Goal: Navigation & Orientation: Find specific page/section

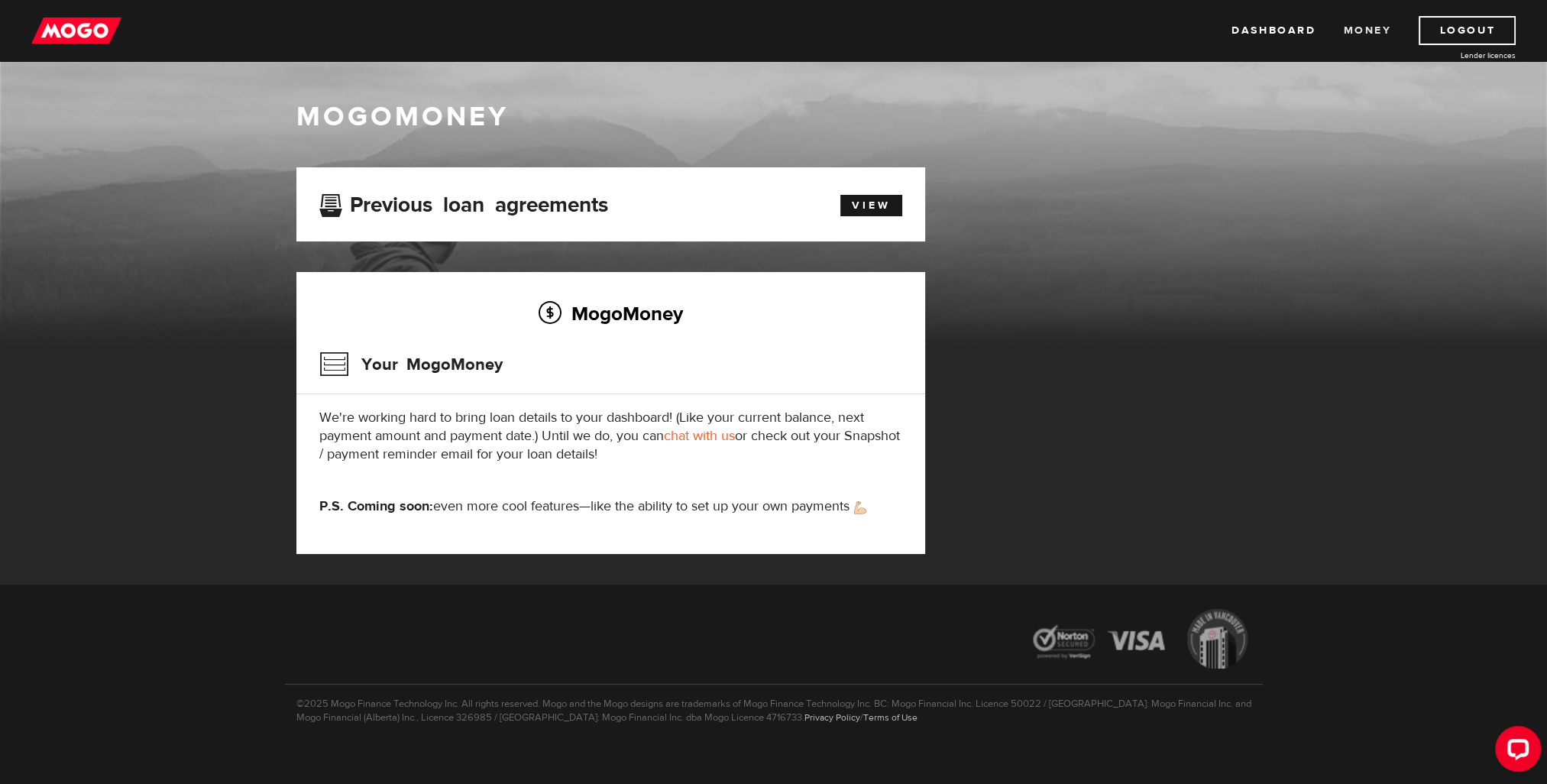
click at [1359, 28] on link "Money" at bounding box center [1367, 30] width 48 height 29
click at [1282, 29] on link "Dashboard" at bounding box center [1273, 30] width 84 height 29
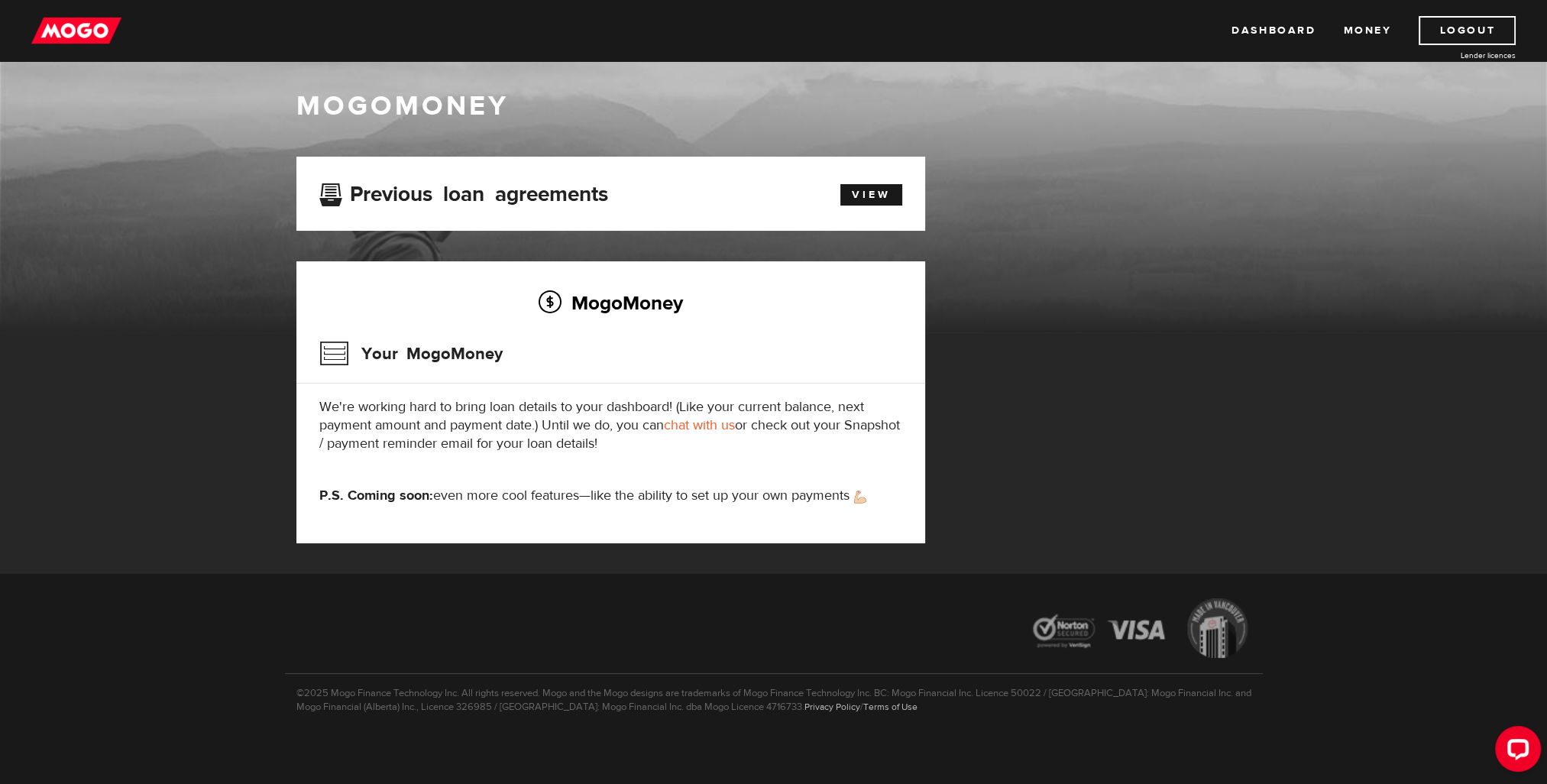
scroll to position [14, 0]
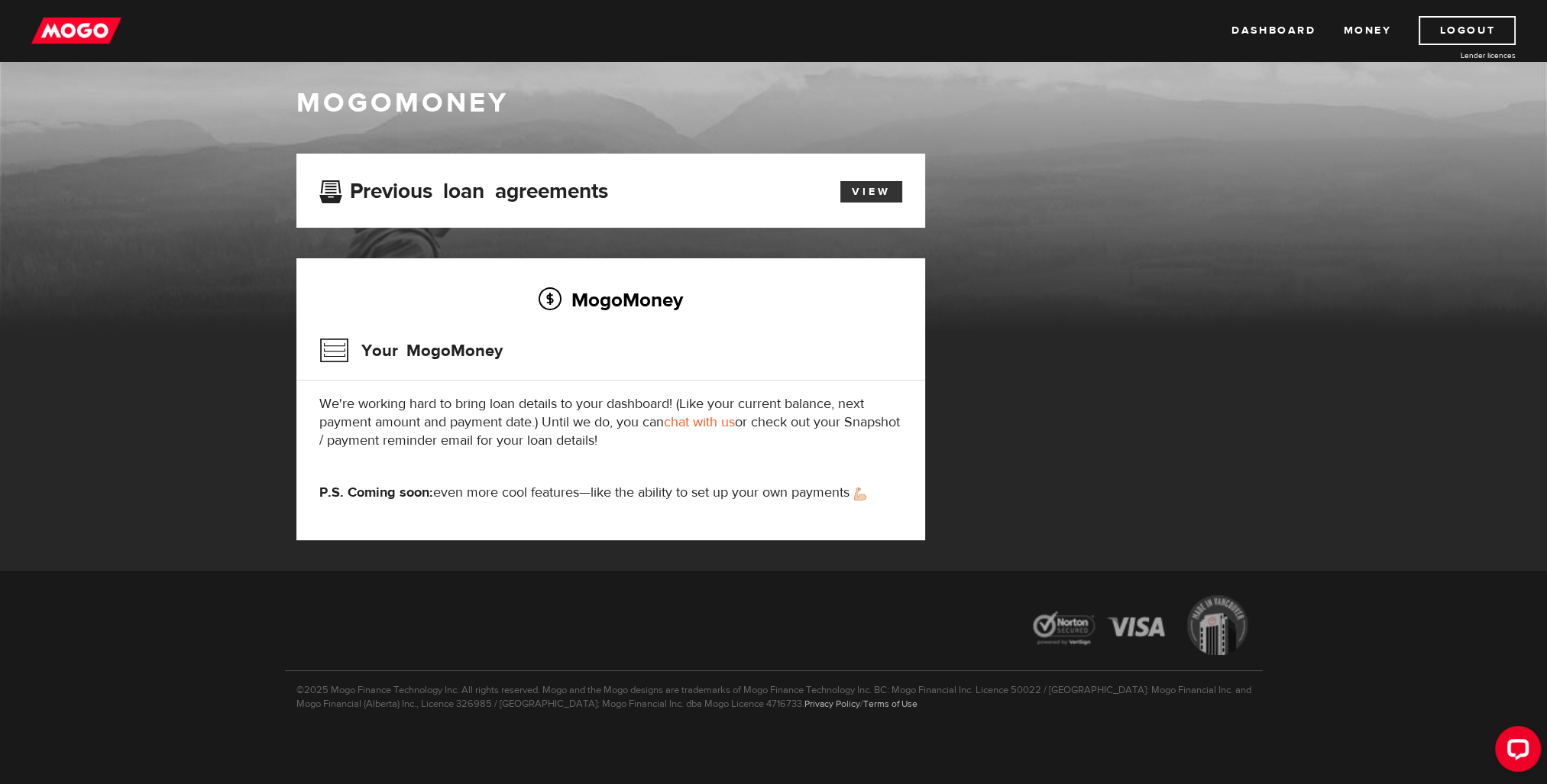
click at [874, 191] on link "View" at bounding box center [870, 191] width 62 height 21
